Goal: Task Accomplishment & Management: Complete application form

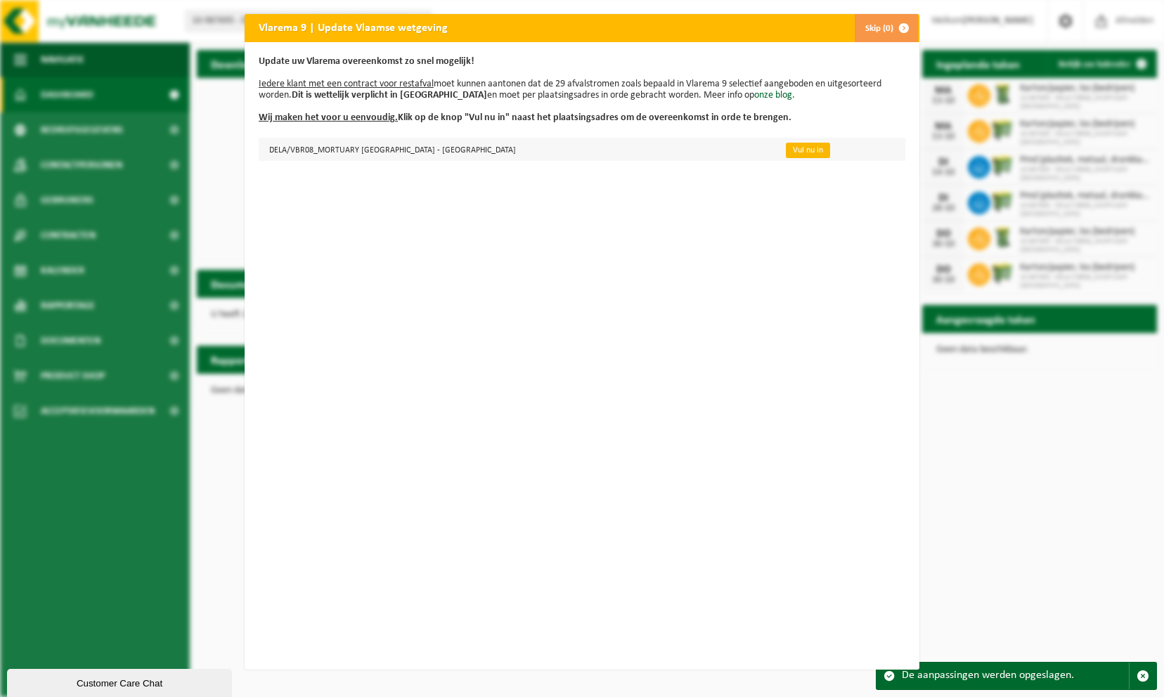
click at [786, 152] on link "Vul nu in" at bounding box center [808, 150] width 44 height 15
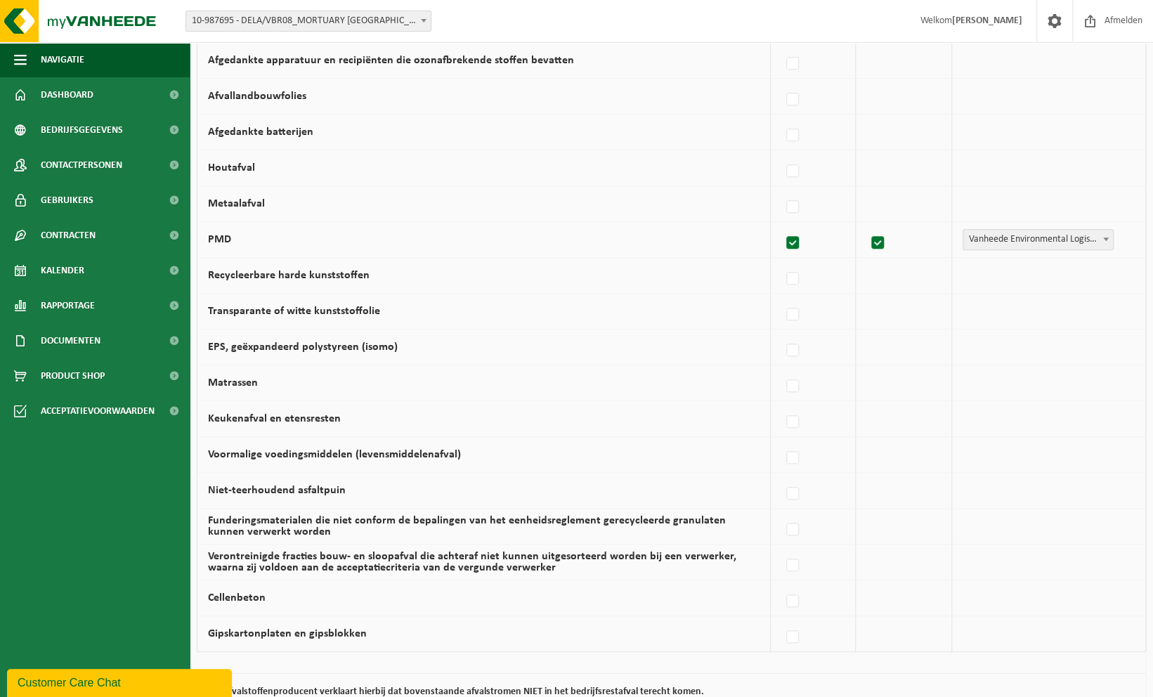
scroll to position [752, 0]
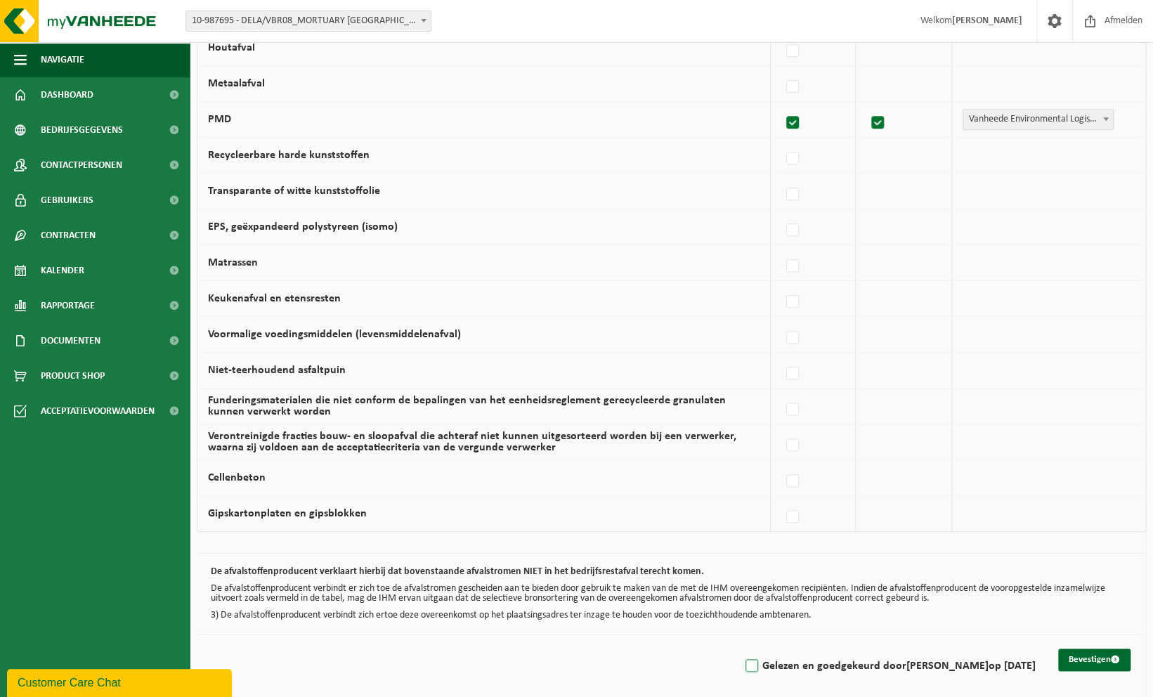
click at [771, 658] on label "Gelezen en goedgekeurd door ILSE LAZOU op 10/10/25" at bounding box center [889, 666] width 293 height 21
click at [741, 649] on input "Gelezen en goedgekeurd door ILSE LAZOU op 10/10/25" at bounding box center [740, 648] width 1 height 1
checkbox input "true"
click at [1097, 652] on button "Bevestigen" at bounding box center [1094, 660] width 72 height 22
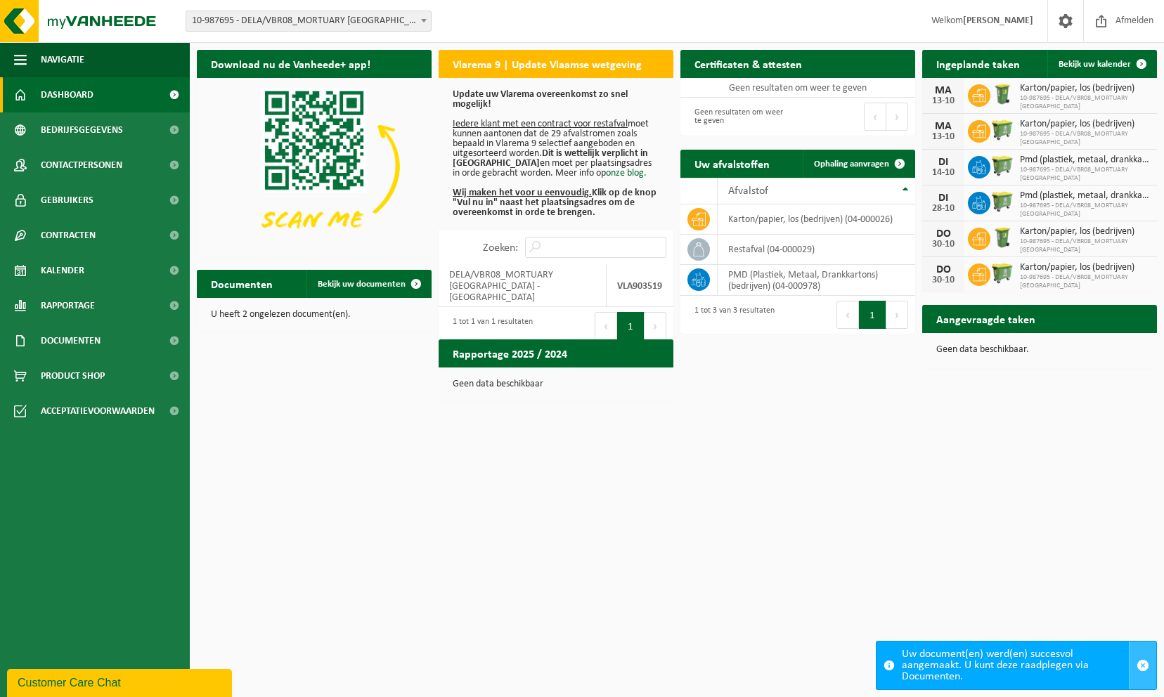
click at [1145, 665] on span "button" at bounding box center [1142, 665] width 13 height 13
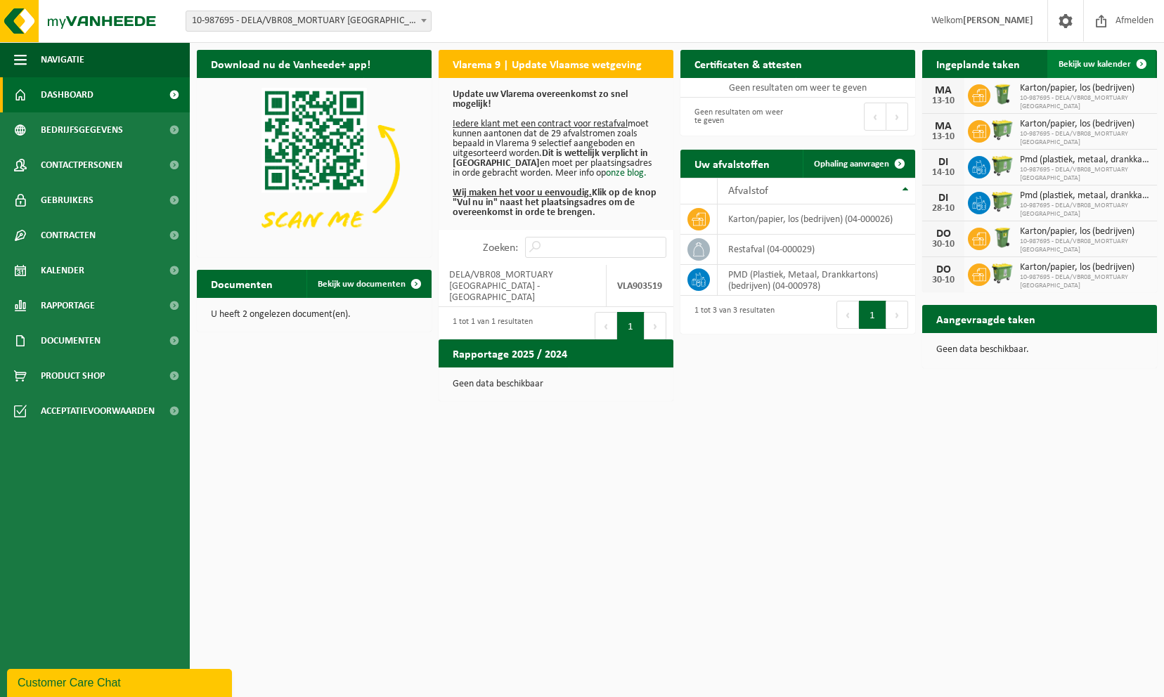
click at [1138, 63] on span at bounding box center [1141, 64] width 28 height 28
